Goal: Book appointment/travel/reservation

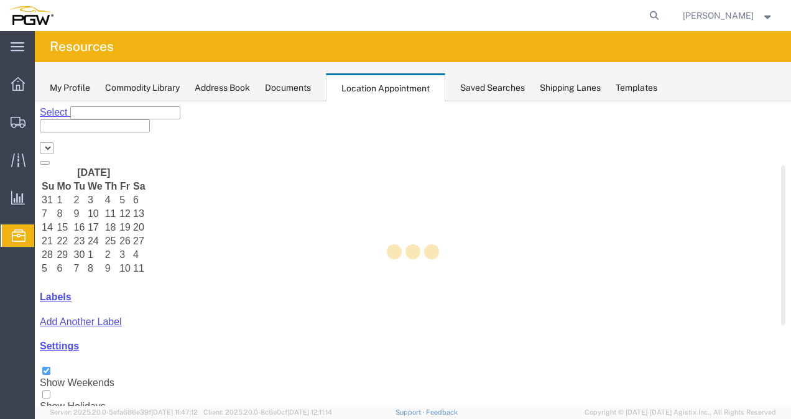
select select "62891"
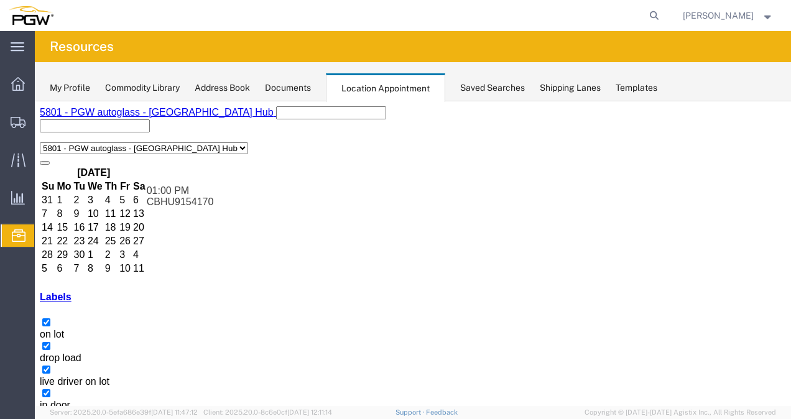
drag, startPoint x: 440, startPoint y: 293, endPoint x: 360, endPoint y: 250, distance: 91.6
drag, startPoint x: 320, startPoint y: 307, endPoint x: 365, endPoint y: 307, distance: 44.2
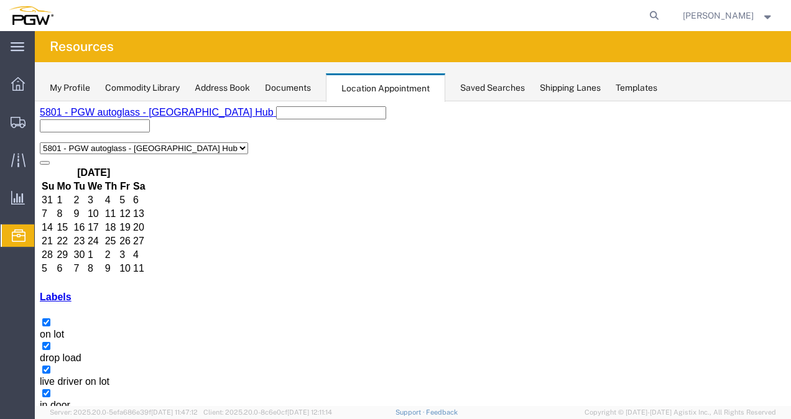
copy h3 "OH 30953"
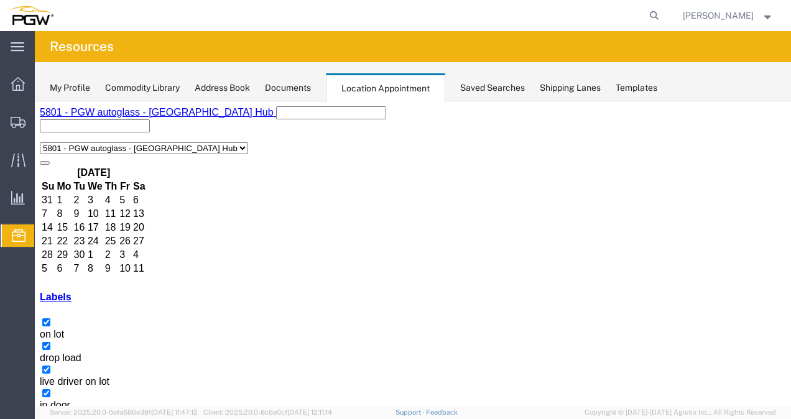
copy h3 "FSCU8748549"
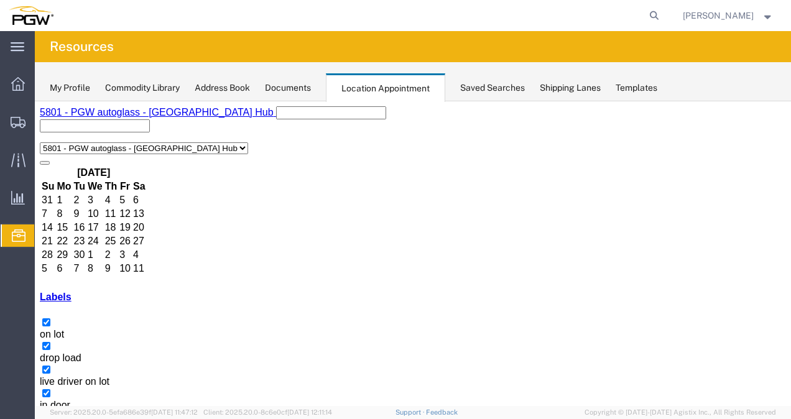
copy h3 "OOCU9557533"
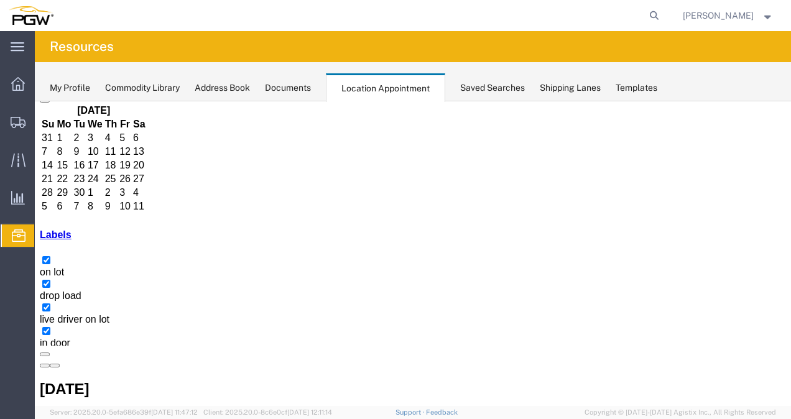
copy h3 "OOCU6529728"
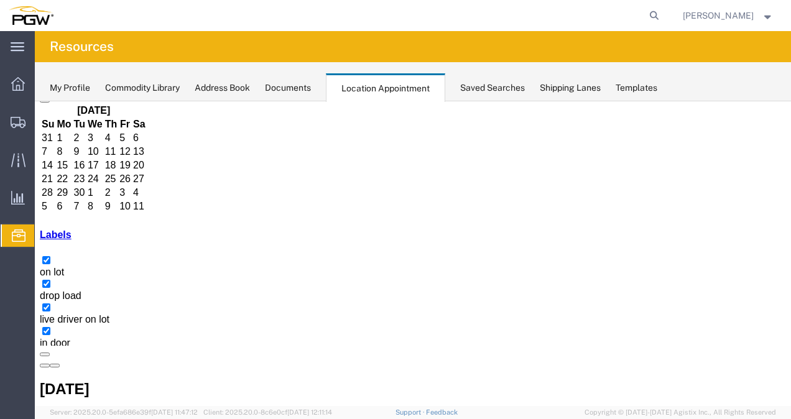
drag, startPoint x: 511, startPoint y: 229, endPoint x: 439, endPoint y: 230, distance: 72.2
drag, startPoint x: 617, startPoint y: 337, endPoint x: 505, endPoint y: 236, distance: 150.7
drag, startPoint x: 355, startPoint y: 266, endPoint x: 585, endPoint y: 234, distance: 231.8
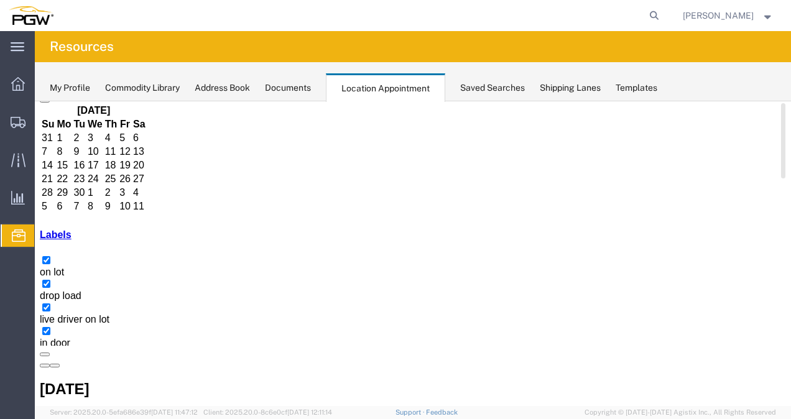
select select "1"
select select
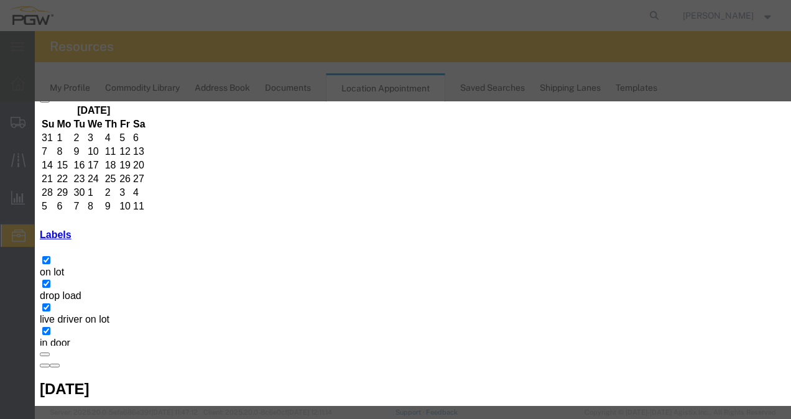
type input "1:00 pm"
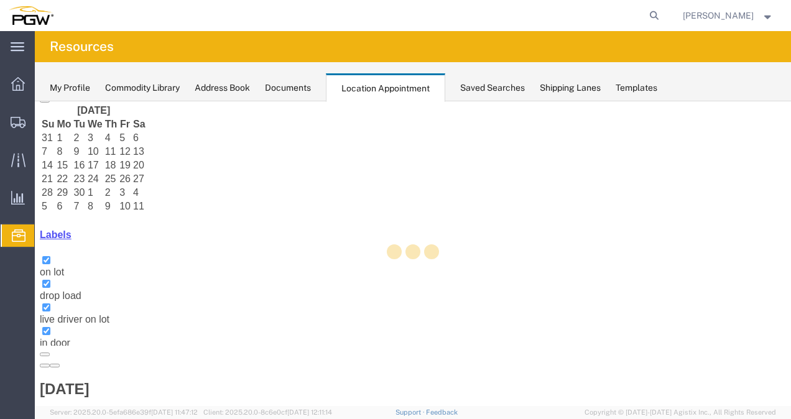
scroll to position [3, 0]
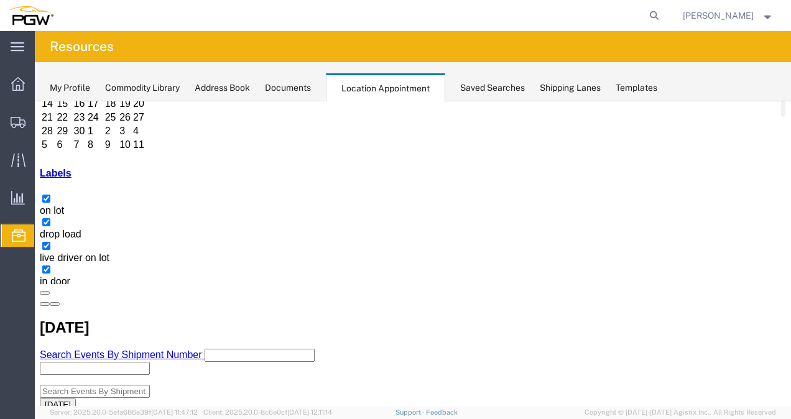
select select "1"
select select
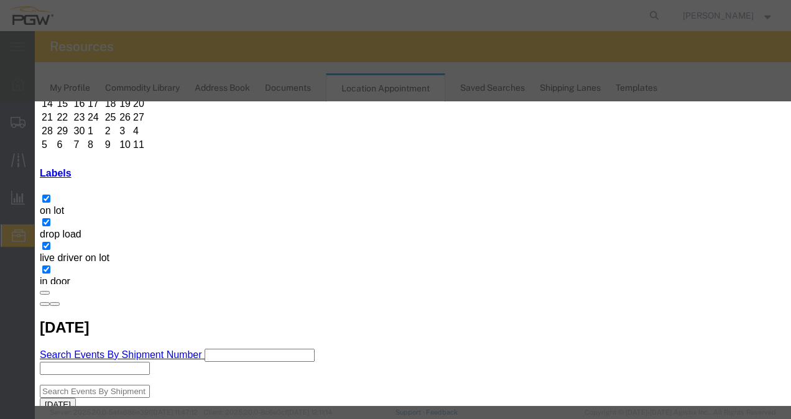
paste input "FSCU8529880"
type input "FSCU8529880"
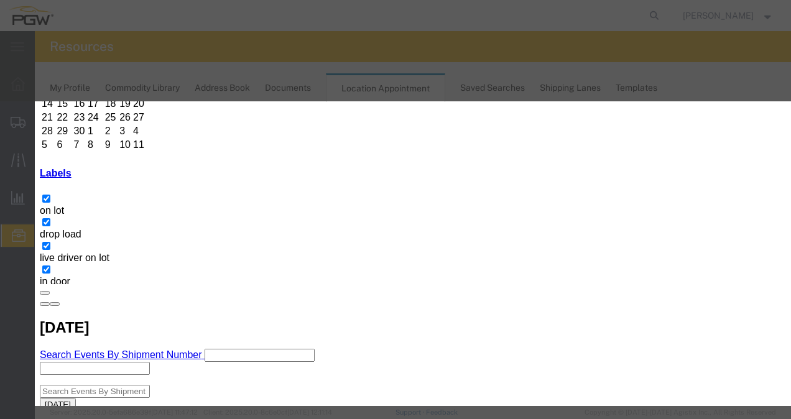
type input "8:00 am"
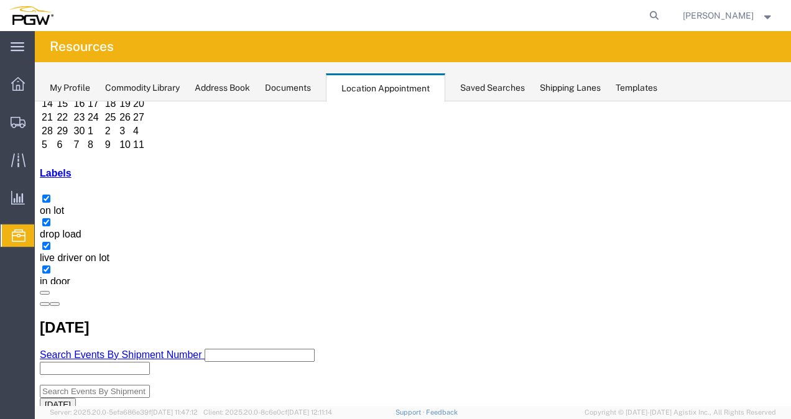
scroll to position [3, 0]
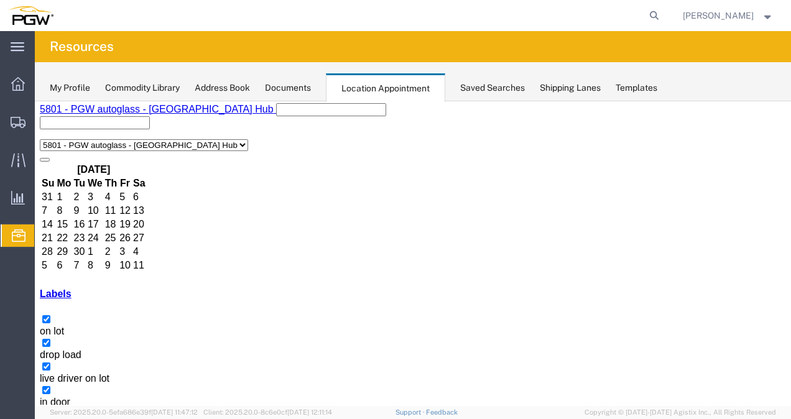
select select "1"
select select
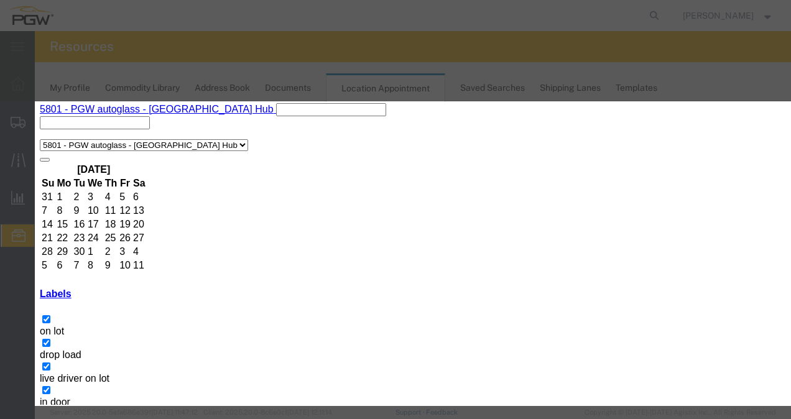
paste input "GCXU5612608"
type input "GCXU5612608"
type input "10:00 am"
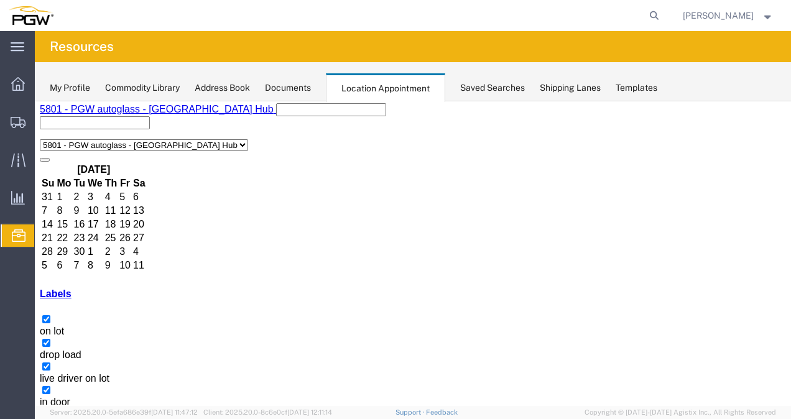
select select "1"
select select
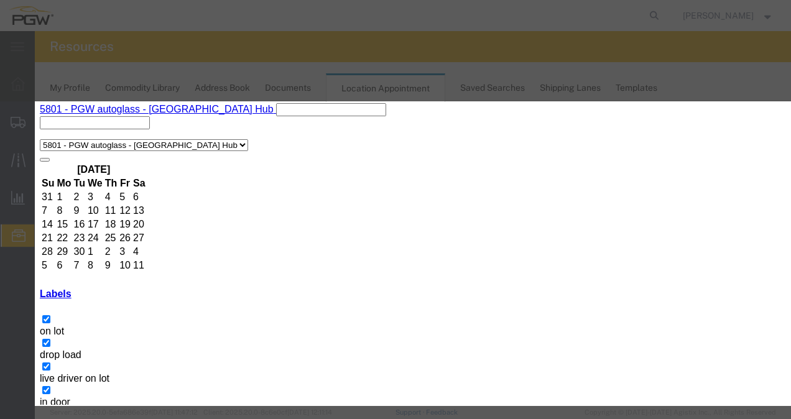
paste input "TGBU4963107"
type input "TGBU4963107"
type input "1:00 PM"
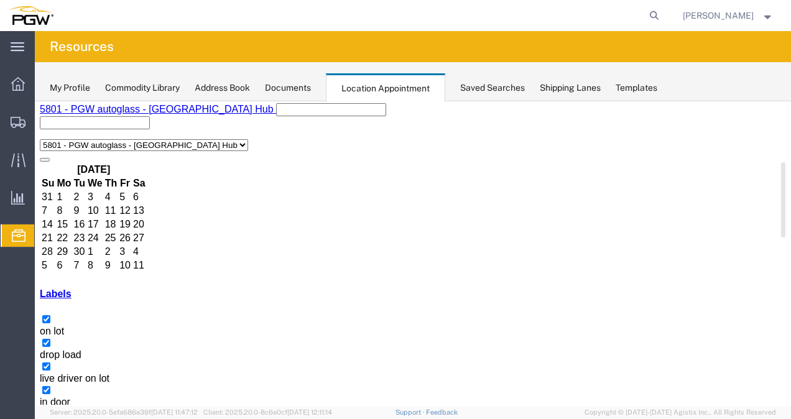
select select "1"
select select
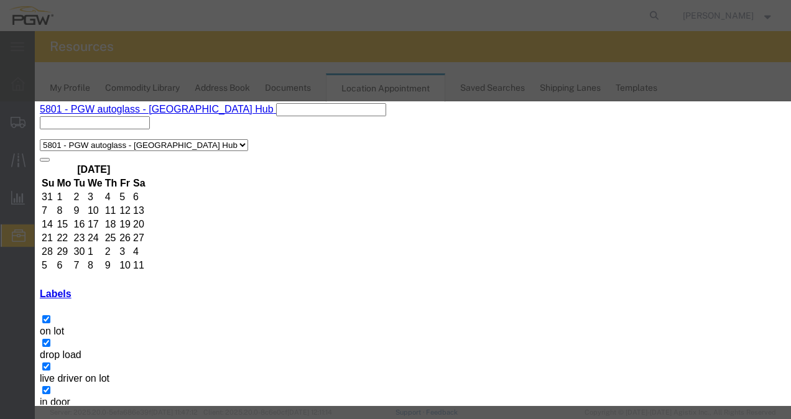
paste input "OOCU9231589"
type input "OOCU9231589"
type input "8:00 am"
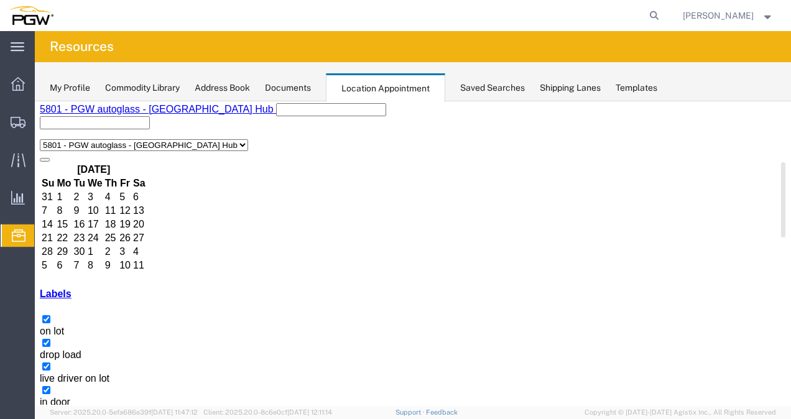
select select "1"
select select
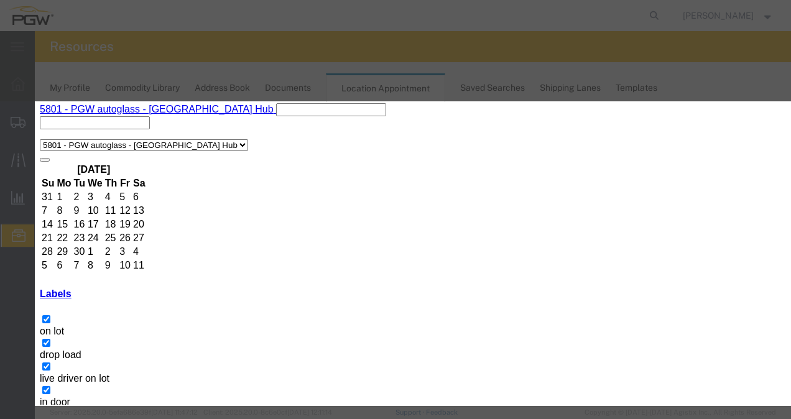
drag, startPoint x: 407, startPoint y: 165, endPoint x: 394, endPoint y: 180, distance: 19.4
paste input "OOLU9563384"
type input "OOLU9563384"
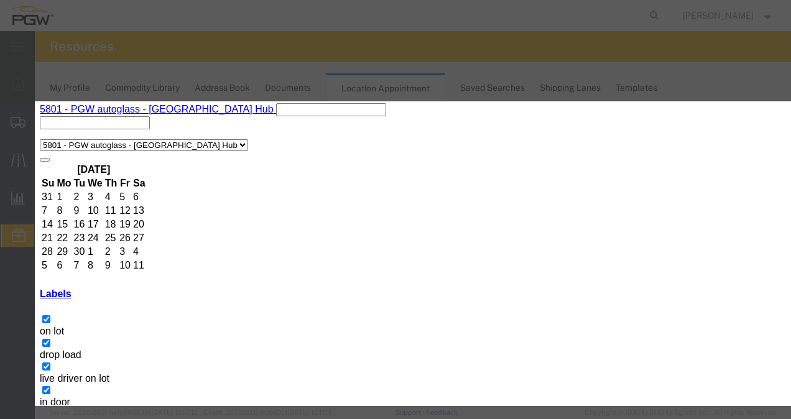
type input "10:00 am"
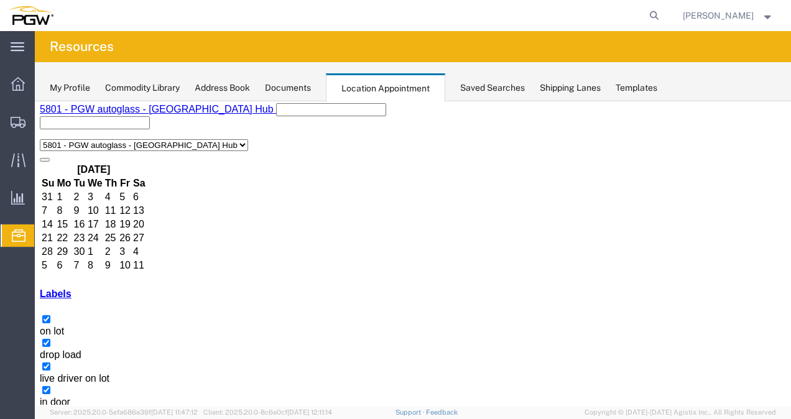
select select "1"
select select
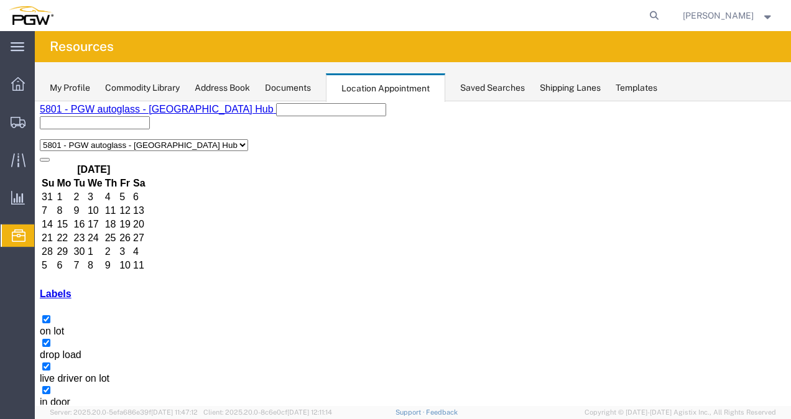
copy h3 "CBHU9154170"
